Goal: Task Accomplishment & Management: Use online tool/utility

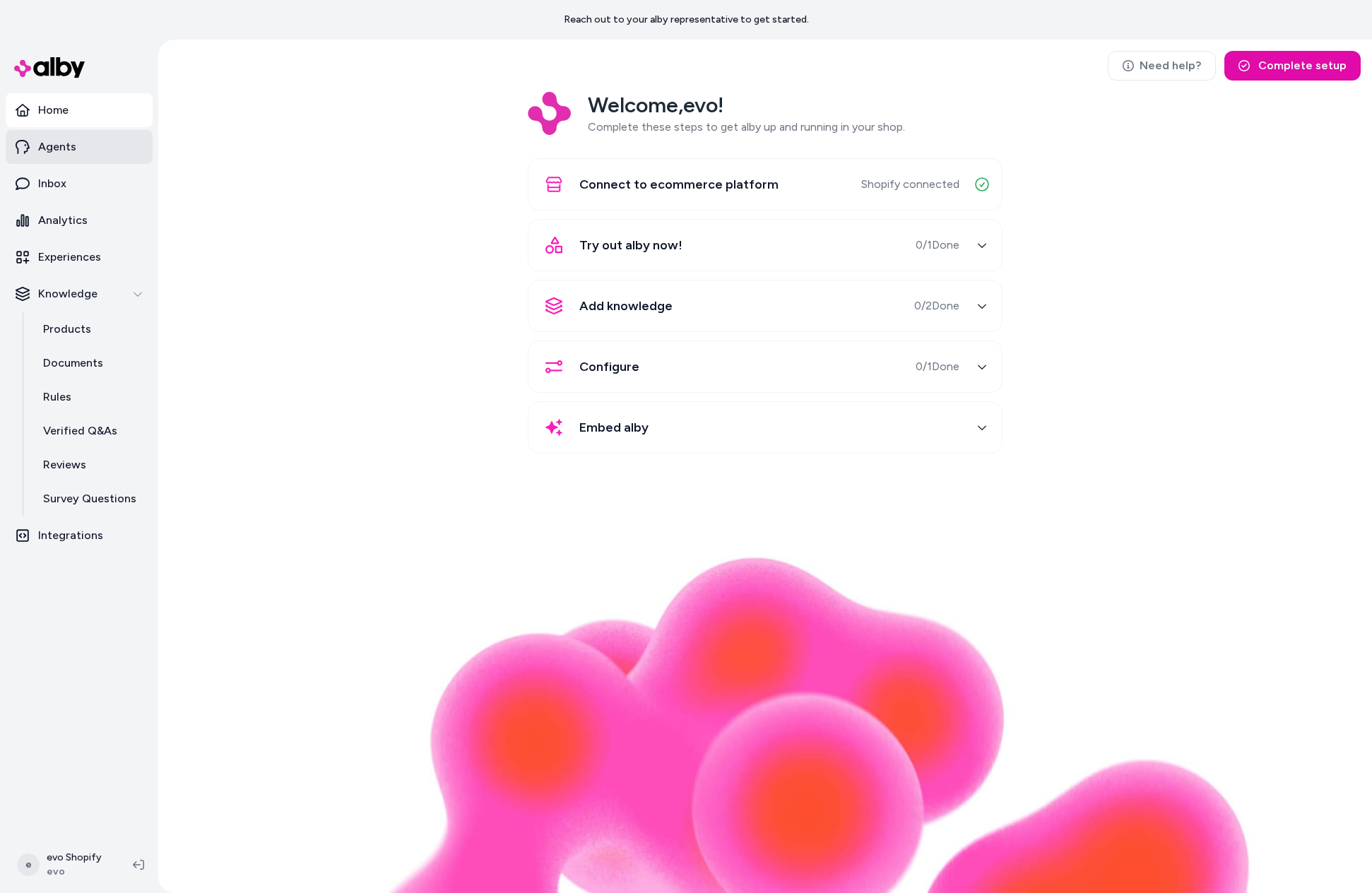
click at [67, 152] on p "Agents" at bounding box center [57, 147] width 38 height 17
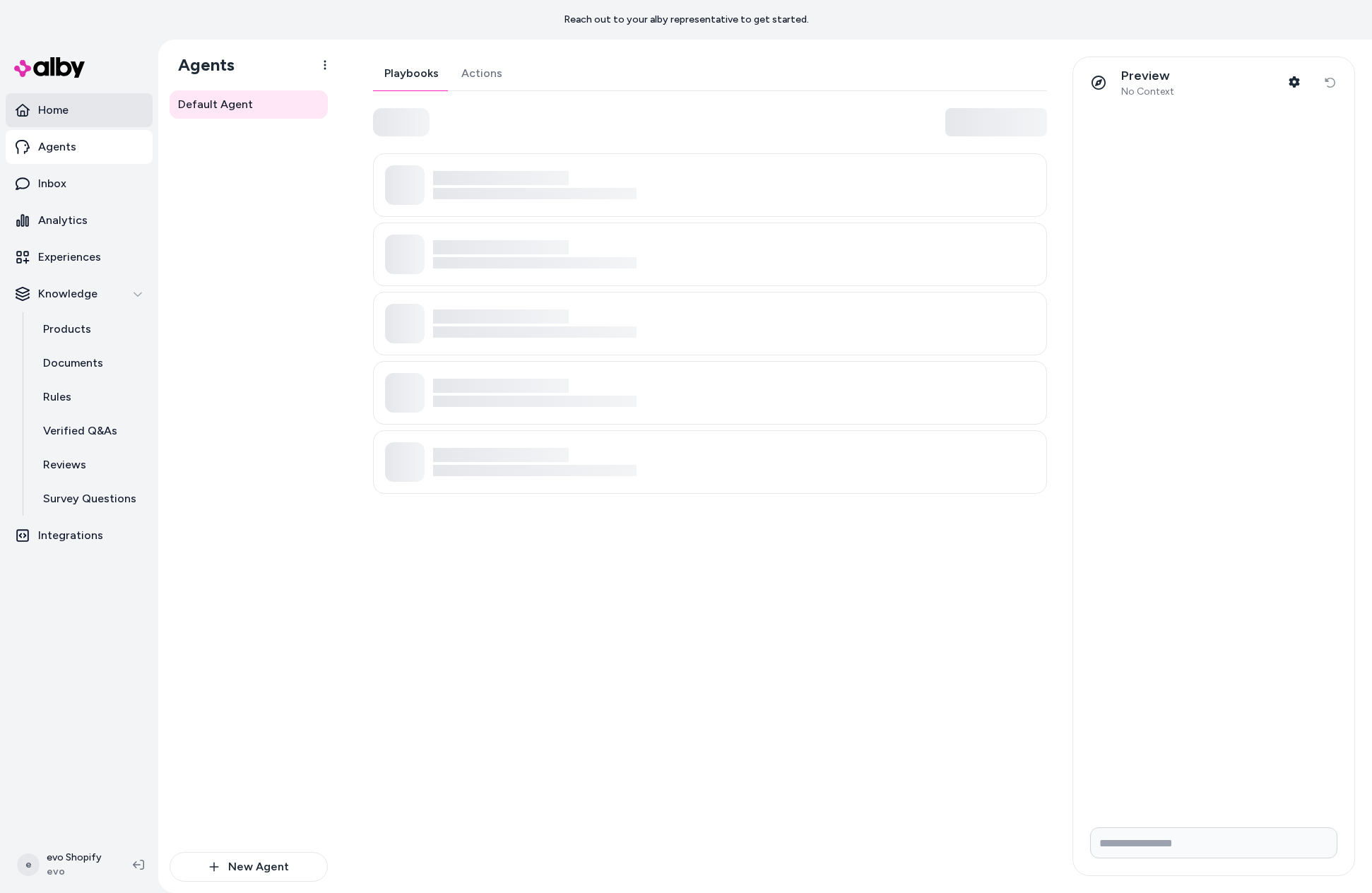
click at [74, 112] on link "Home" at bounding box center [79, 111] width 147 height 34
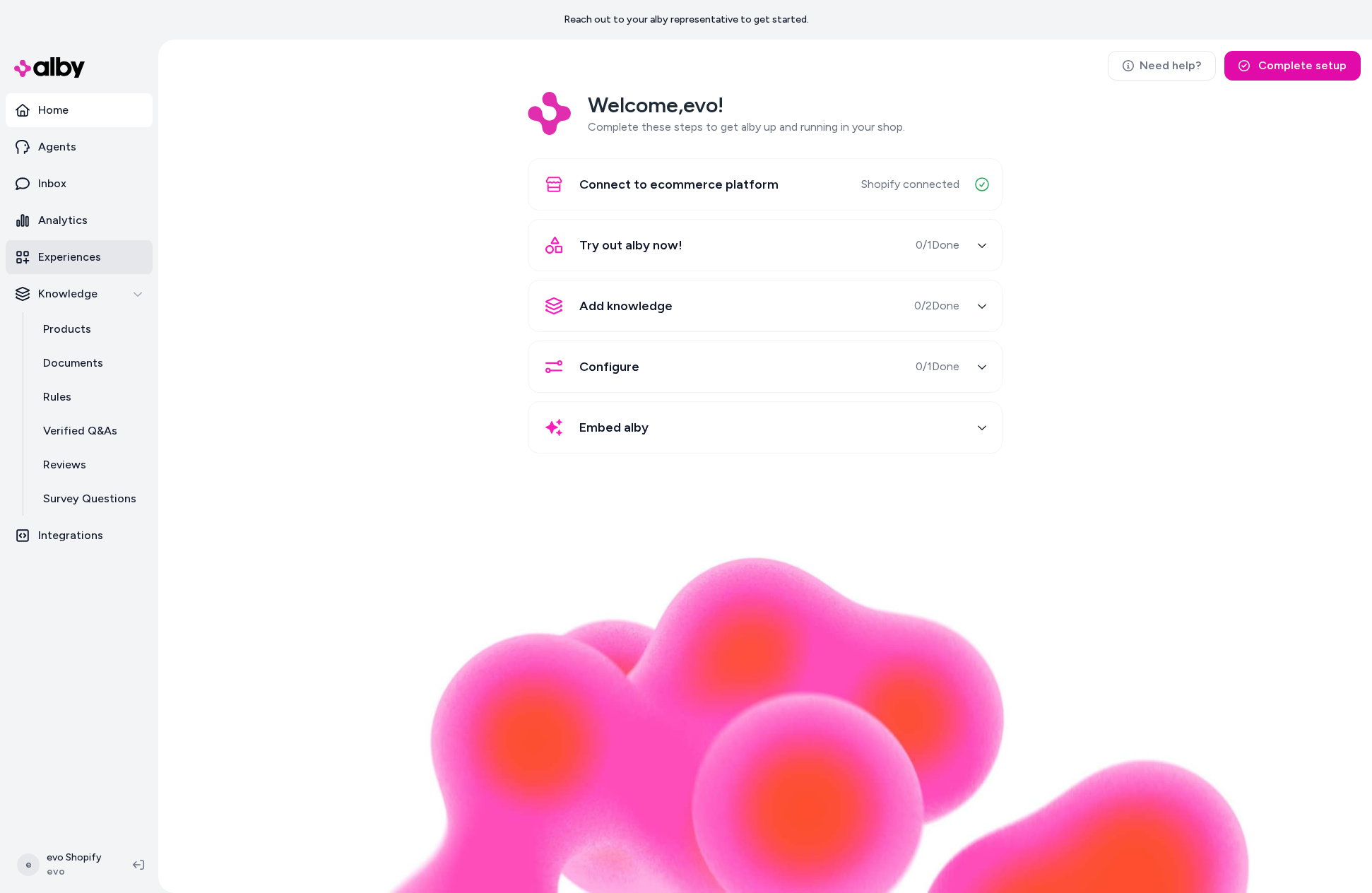
click at [69, 253] on p "Experiences" at bounding box center [70, 257] width 63 height 17
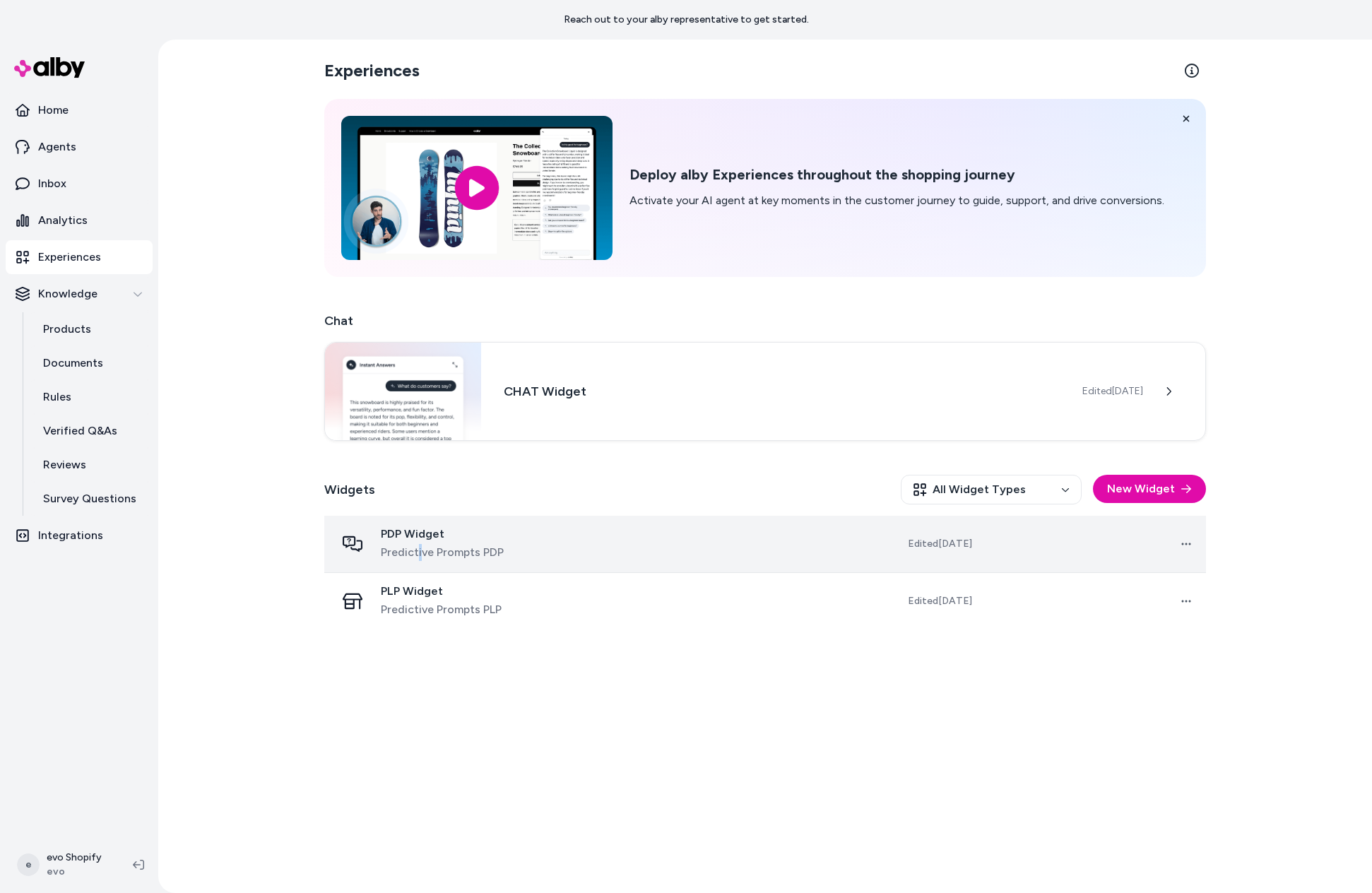
click at [418, 548] on span "Predictive Prompts PDP" at bounding box center [442, 553] width 123 height 17
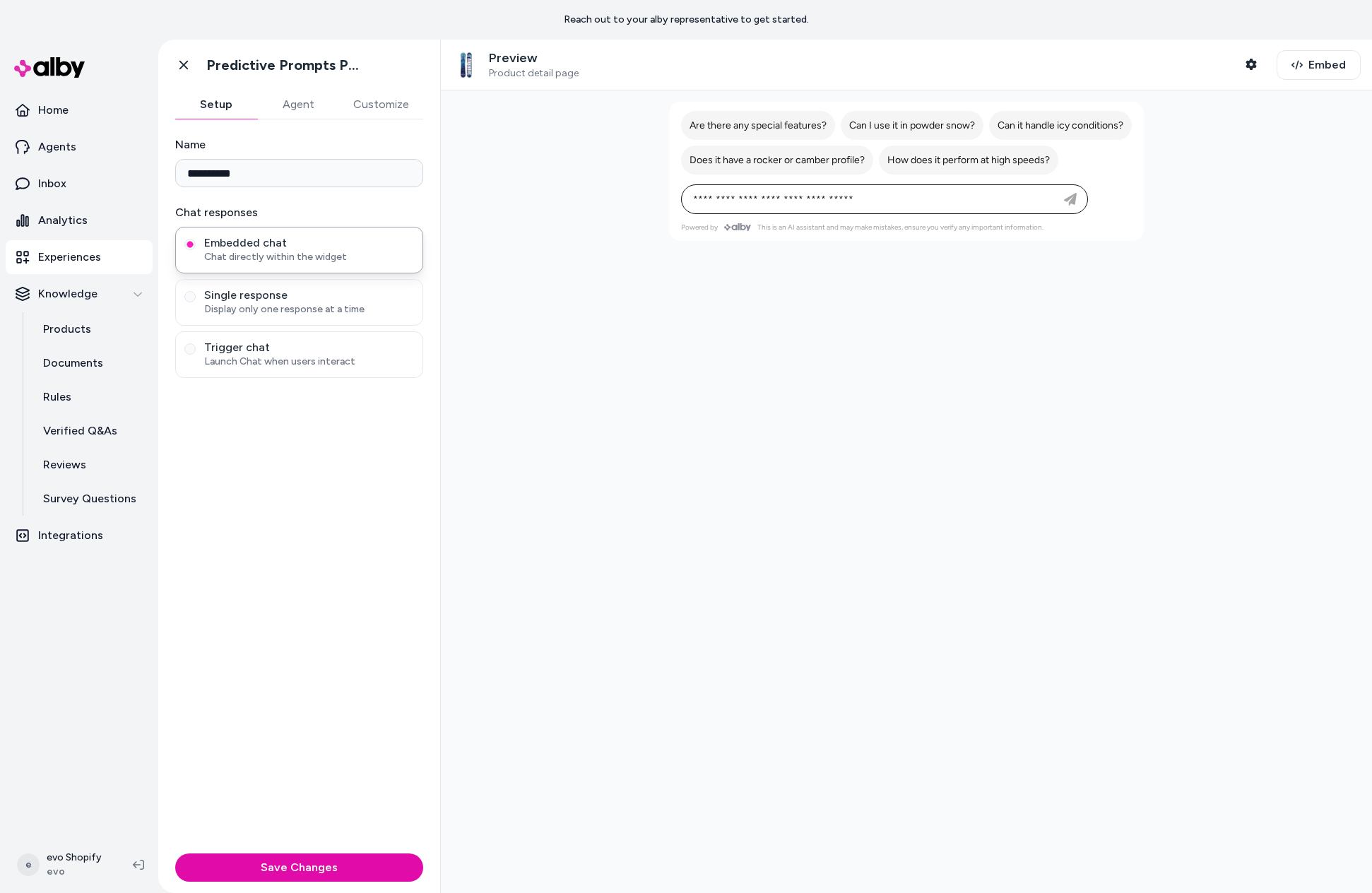
drag, startPoint x: 565, startPoint y: 110, endPoint x: 609, endPoint y: 104, distance: 44.4
click at [568, 110] on div at bounding box center [907, 492] width 932 height 802
click at [1313, 59] on span "Embed" at bounding box center [1327, 65] width 37 height 17
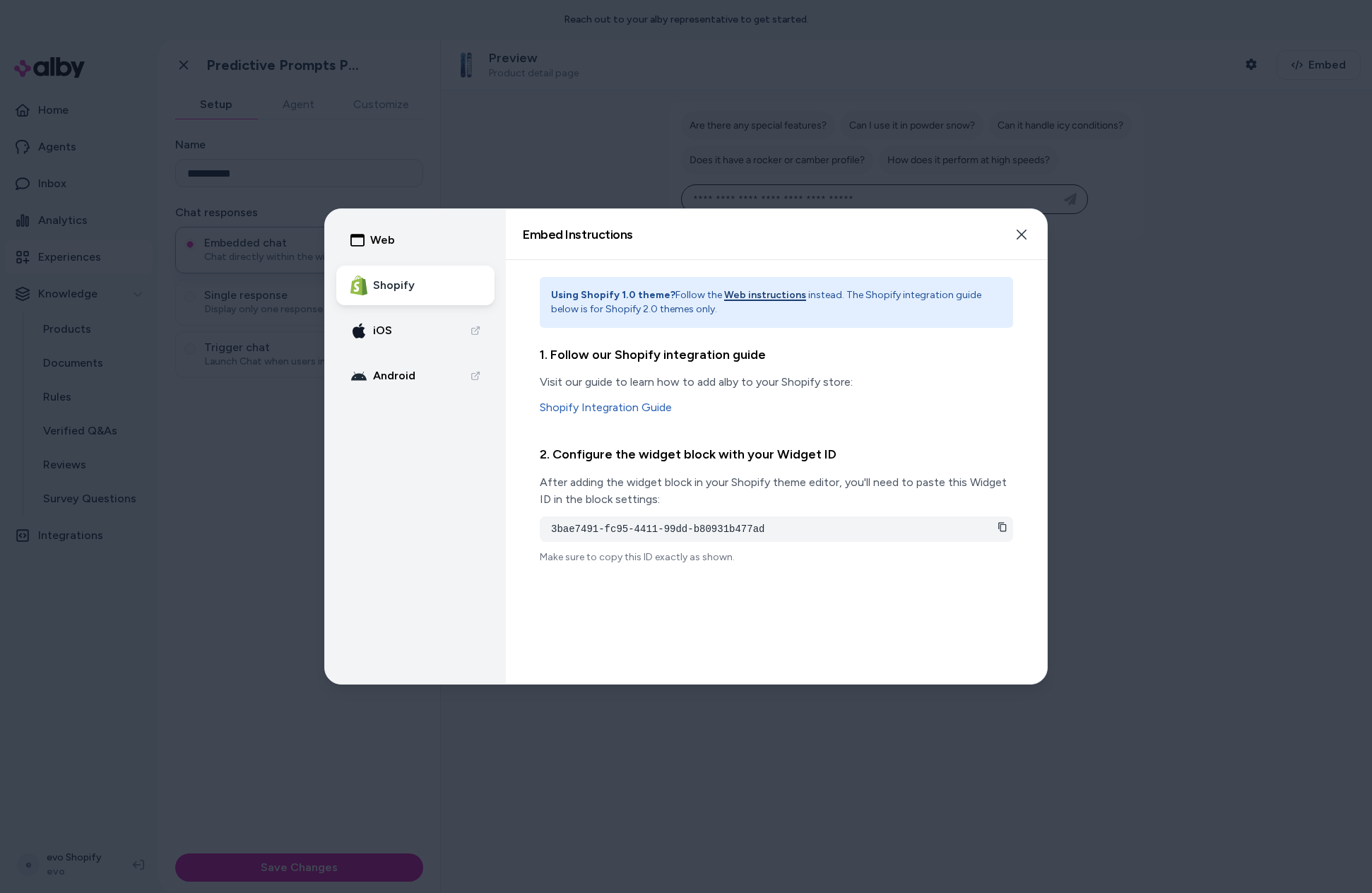
click at [1004, 529] on icon at bounding box center [1002, 527] width 10 height 10
click at [1022, 235] on icon "button" at bounding box center [1022, 235] width 11 height 11
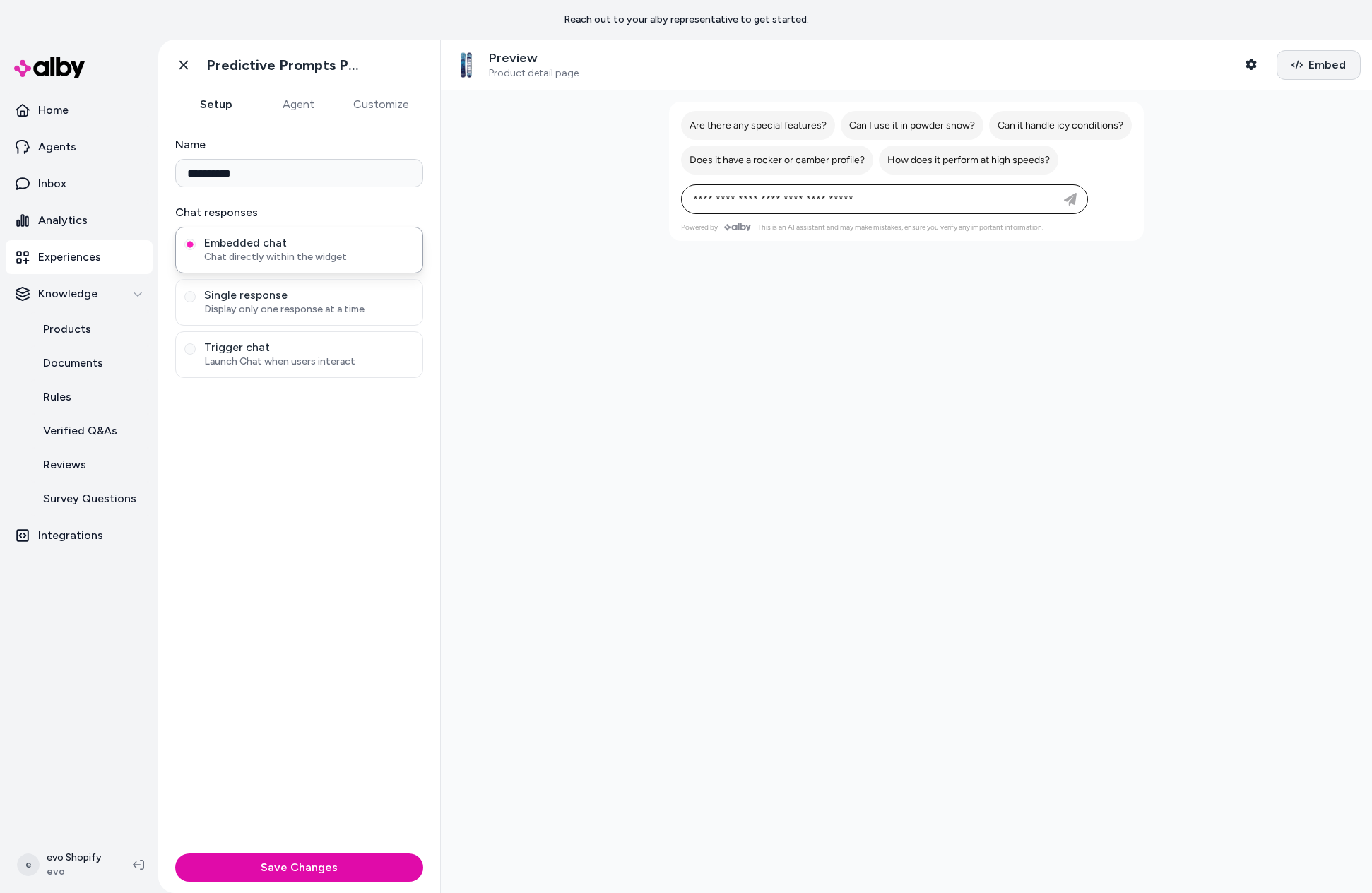
click at [1314, 64] on span "Embed" at bounding box center [1327, 65] width 37 height 17
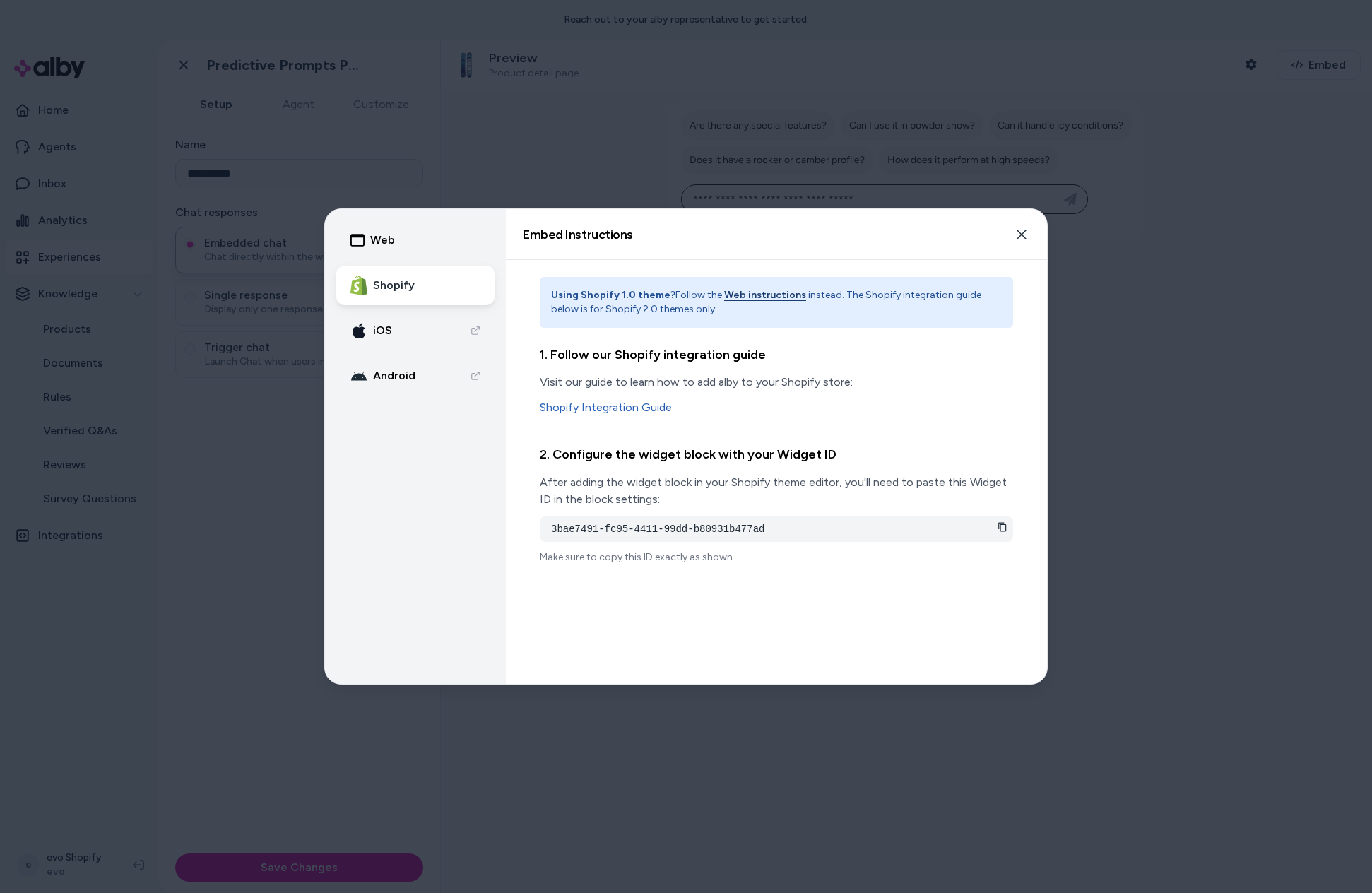
click at [1001, 528] on icon at bounding box center [1002, 527] width 10 height 10
click at [1024, 230] on icon "button" at bounding box center [1022, 235] width 11 height 11
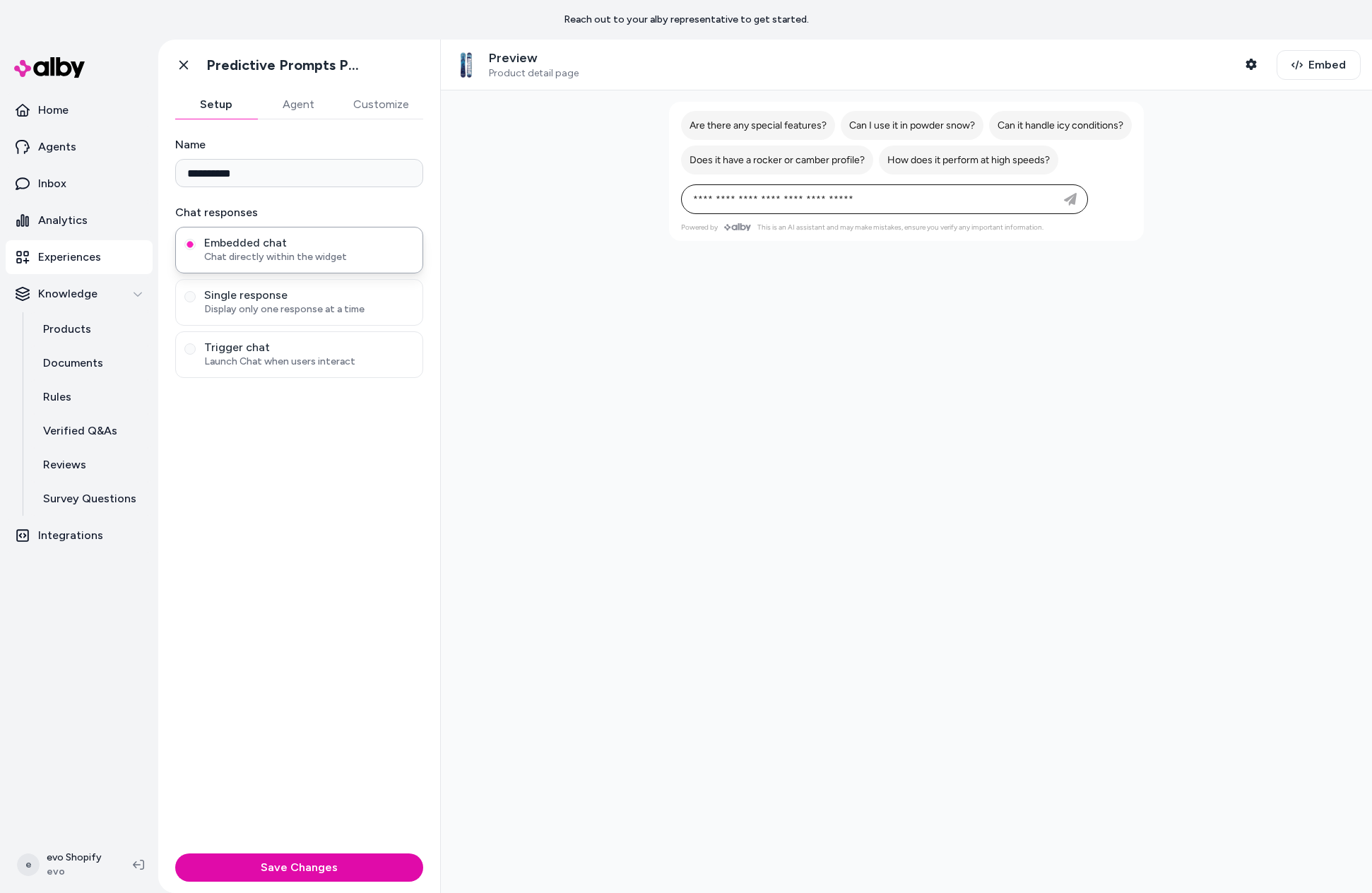
click at [384, 113] on button "Customize" at bounding box center [381, 105] width 84 height 29
